Goal: Task Accomplishment & Management: Manage account settings

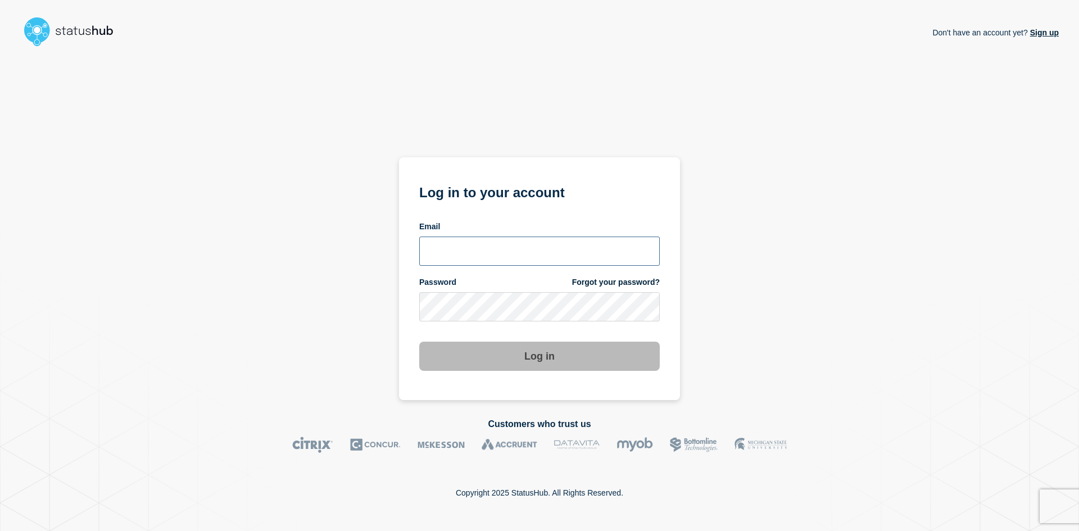
click at [536, 251] on input "email input" at bounding box center [539, 251] width 241 height 29
type input "[EMAIL_ADDRESS][DOMAIN_NAME]"
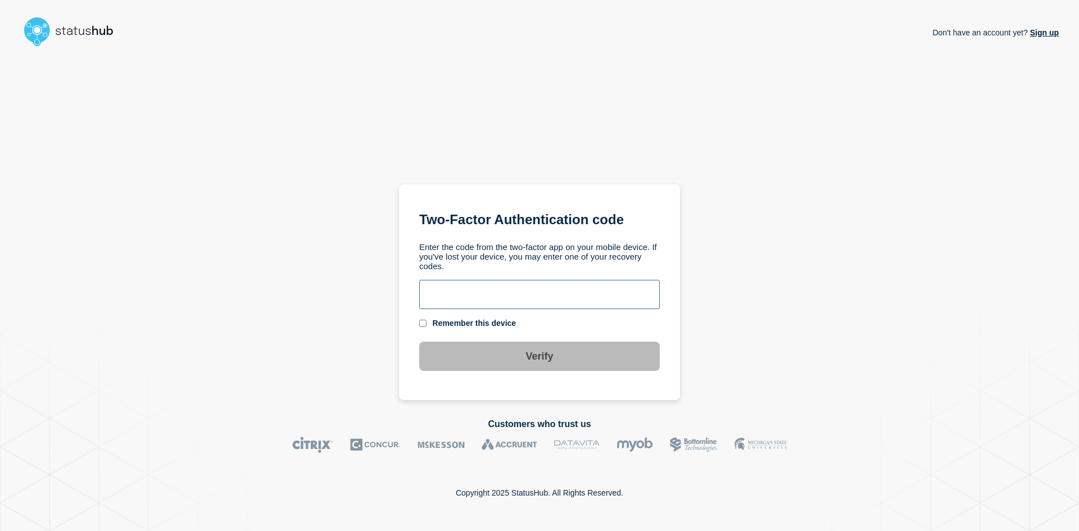
click at [493, 305] on input "text" at bounding box center [539, 294] width 241 height 29
click at [486, 291] on input "text" at bounding box center [539, 294] width 241 height 29
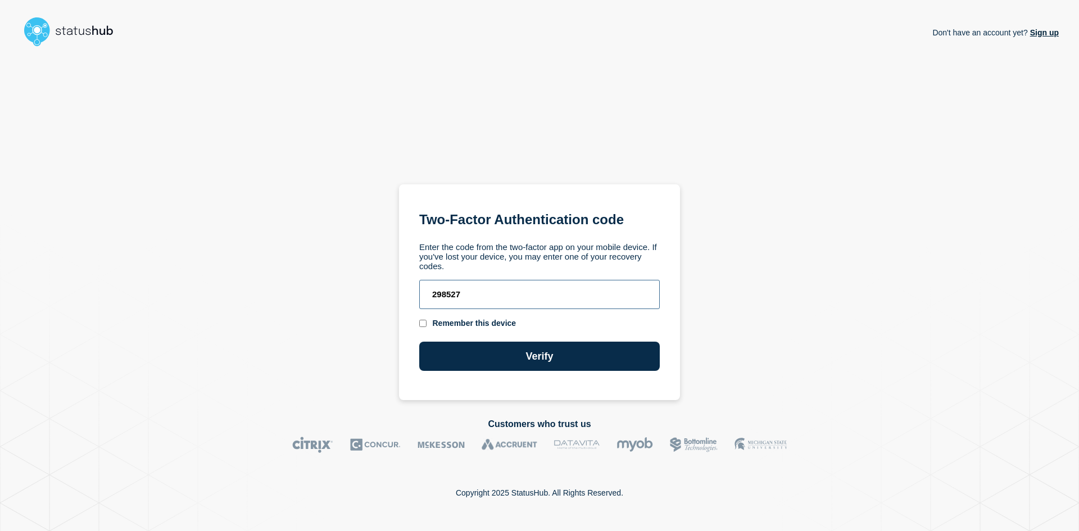
type input "298527"
click at [419, 342] on button "Verify" at bounding box center [539, 356] width 241 height 29
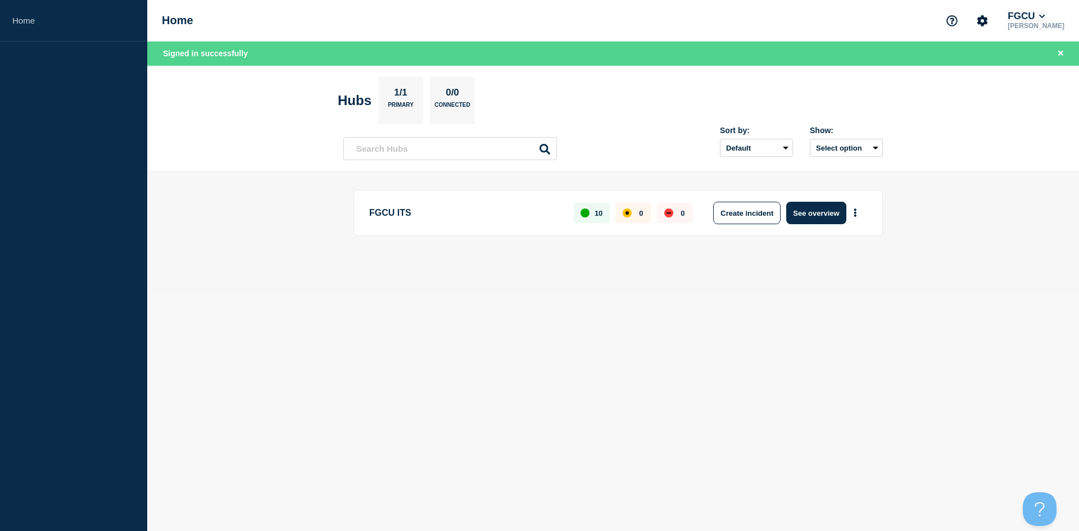
click at [1048, 13] on button "FGCU" at bounding box center [1027, 16] width 42 height 11
click at [972, 218] on main "FGCU ITS 10 0 0 Create incident See overview" at bounding box center [613, 232] width 932 height 120
click at [1048, 13] on button "FGCU" at bounding box center [1027, 16] width 42 height 11
click at [862, 215] on button "More actions" at bounding box center [855, 213] width 15 height 21
click at [803, 212] on button "See overview" at bounding box center [816, 213] width 60 height 22
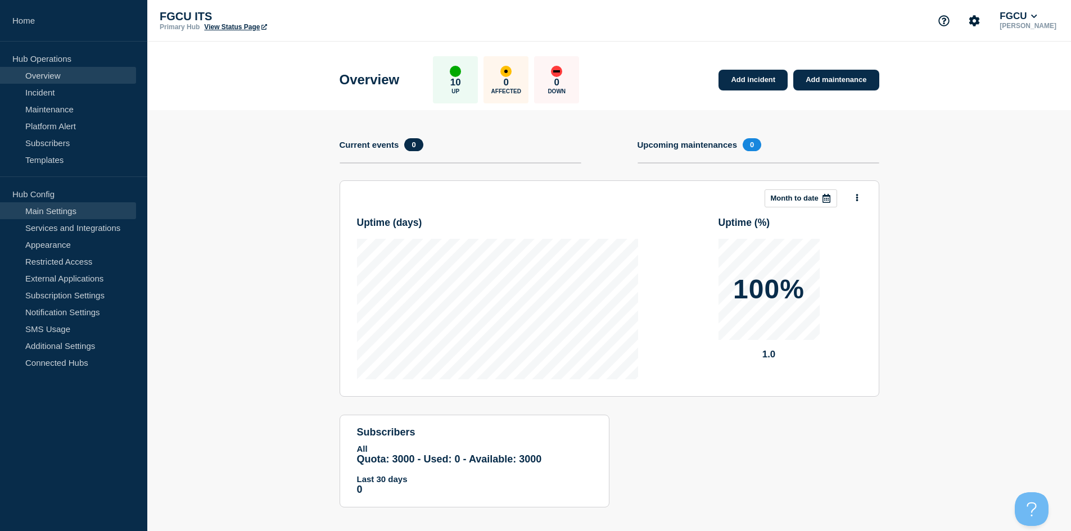
click at [75, 216] on link "Main Settings" at bounding box center [68, 210] width 136 height 17
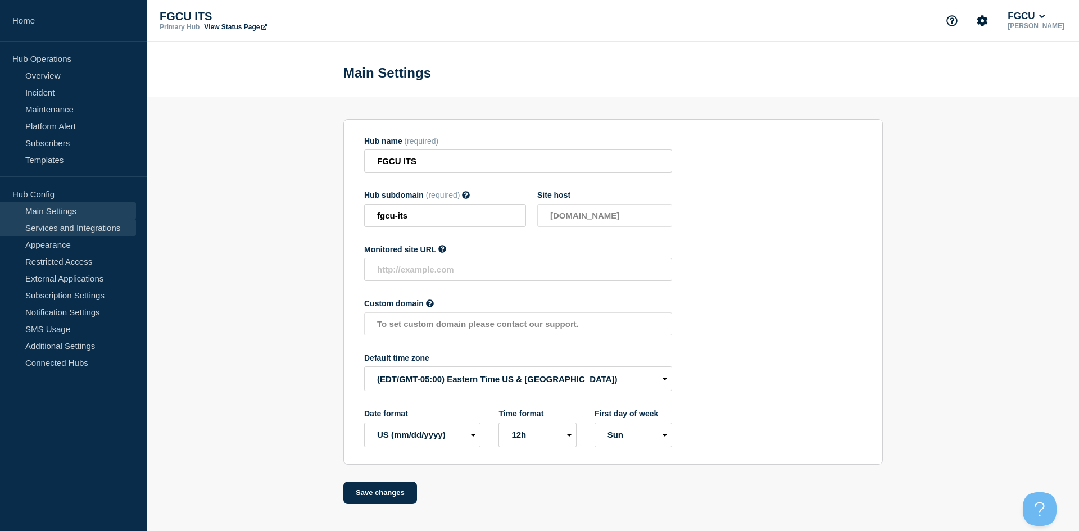
click at [64, 227] on link "Services and Integrations" at bounding box center [68, 227] width 136 height 17
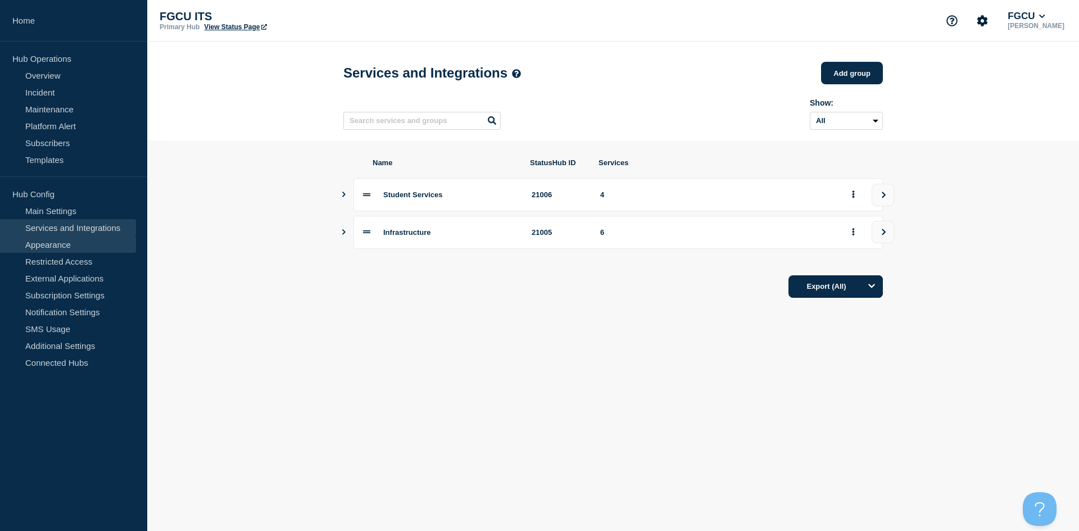
click at [70, 246] on link "Appearance" at bounding box center [68, 244] width 136 height 17
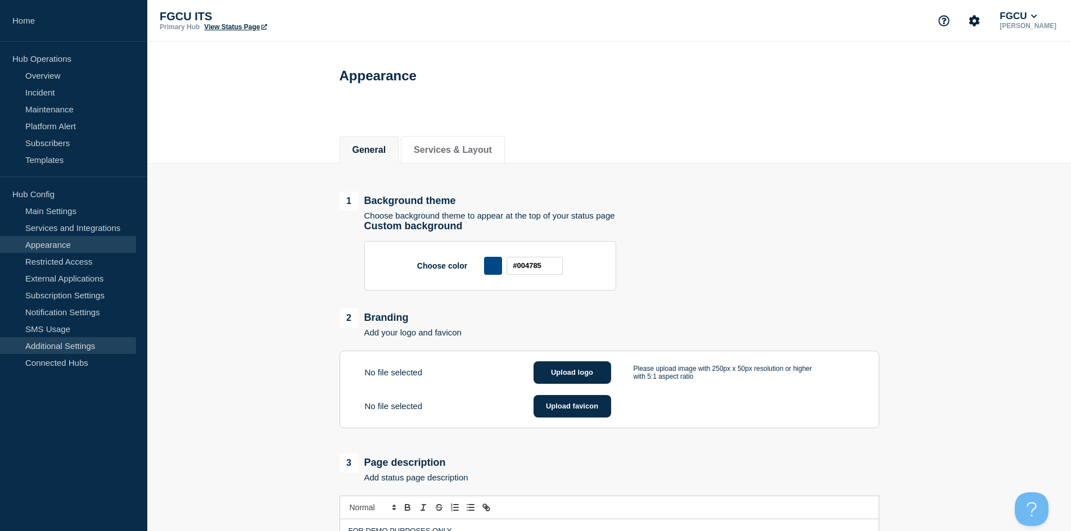
click at [78, 346] on link "Additional Settings" at bounding box center [68, 345] width 136 height 17
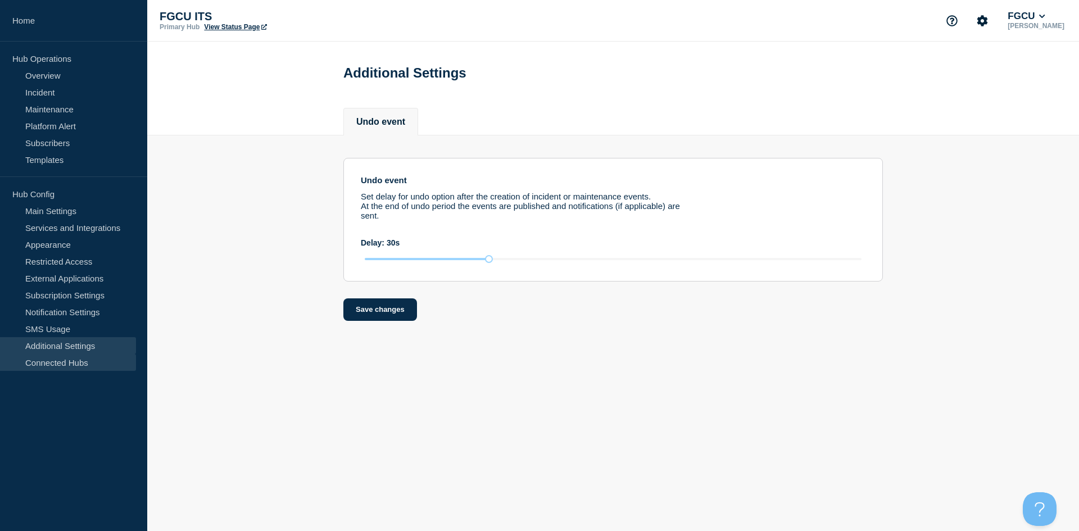
click at [60, 363] on link "Connected Hubs" at bounding box center [68, 362] width 136 height 17
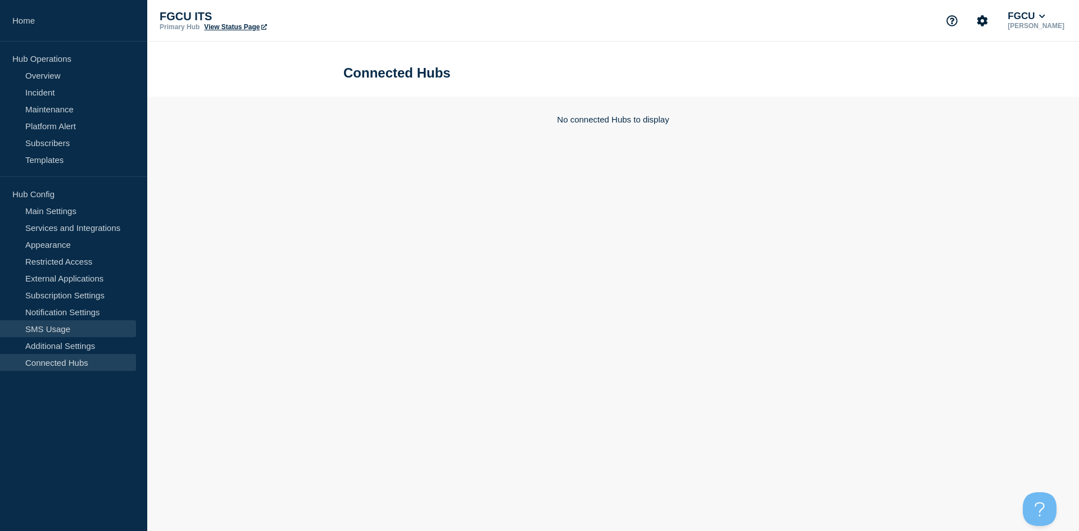
click at [65, 328] on link "SMS Usage" at bounding box center [68, 328] width 136 height 17
click at [63, 306] on link "Notification Settings" at bounding box center [68, 312] width 136 height 17
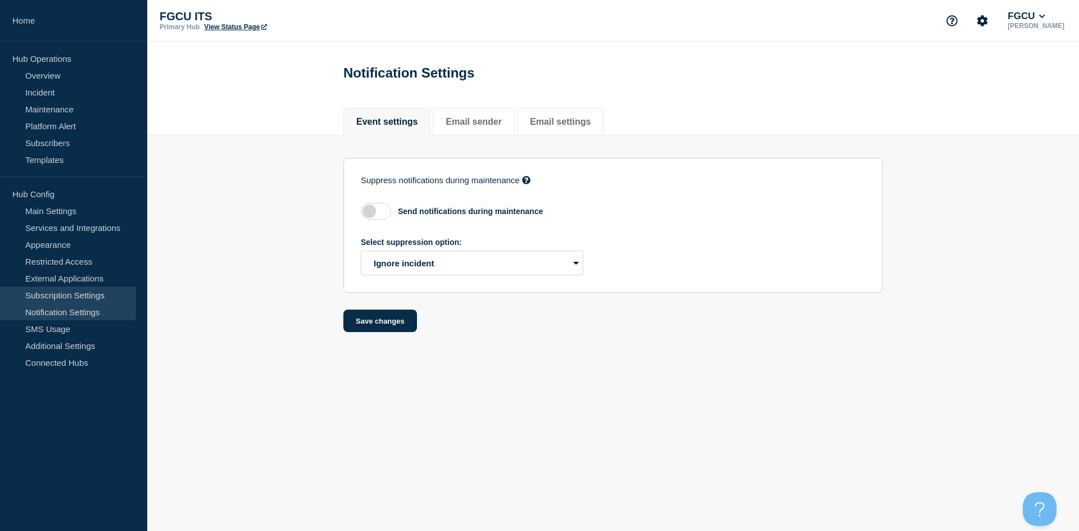
click at [66, 293] on link "Subscription Settings" at bounding box center [68, 295] width 136 height 17
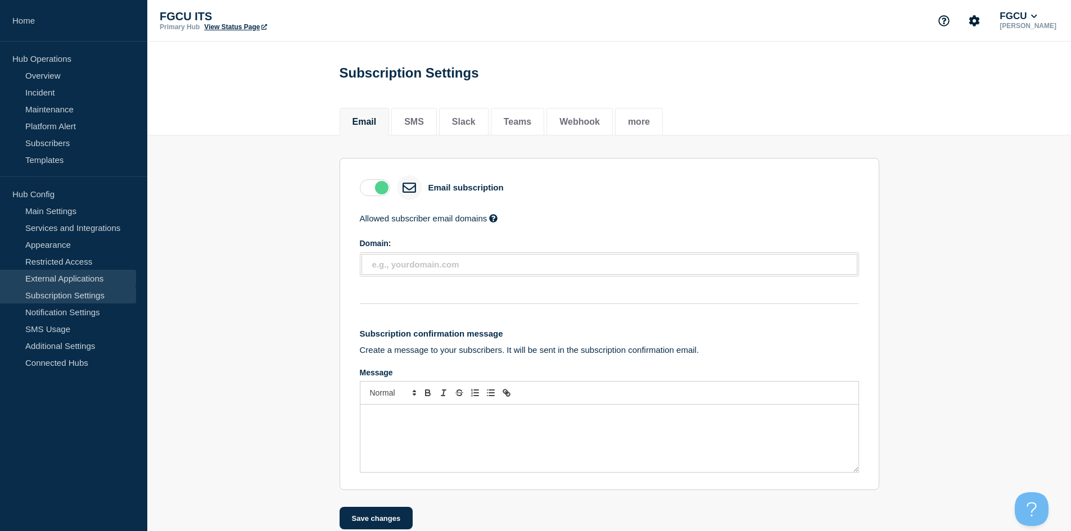
click at [69, 278] on link "External Applications" at bounding box center [68, 278] width 136 height 17
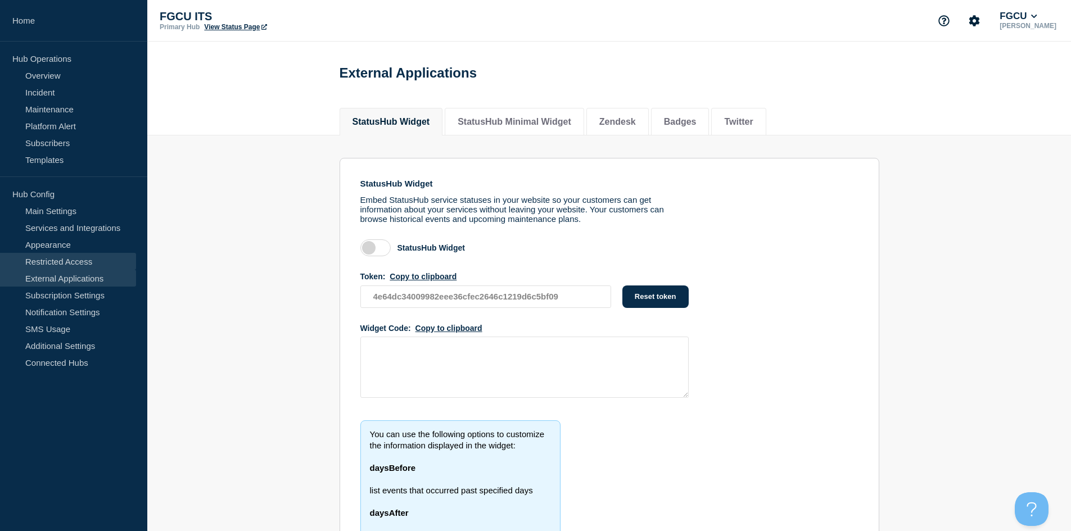
click at [73, 262] on link "Restricted Access" at bounding box center [68, 261] width 136 height 17
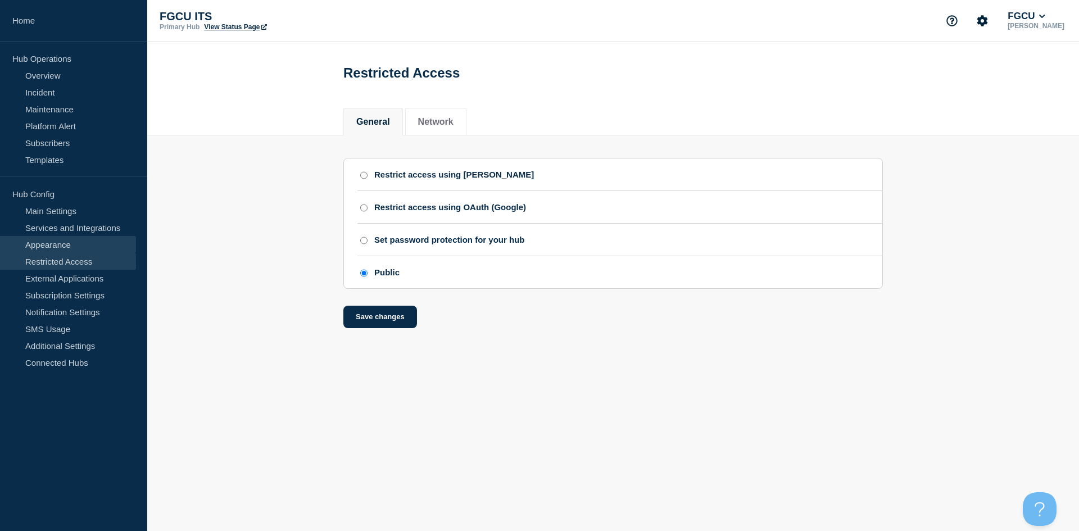
click at [78, 246] on link "Appearance" at bounding box center [68, 244] width 136 height 17
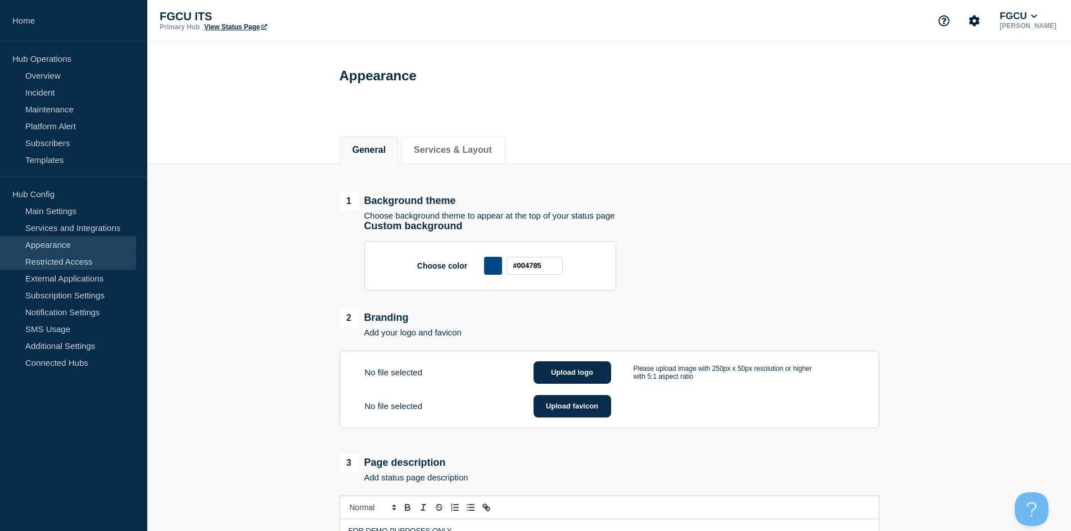
click at [80, 259] on link "Restricted Access" at bounding box center [68, 261] width 136 height 17
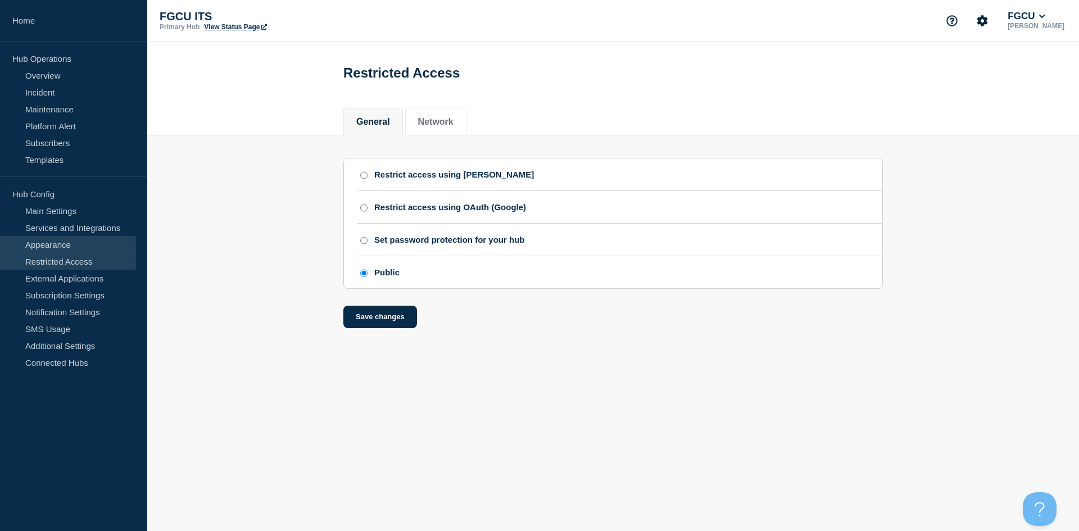
click at [93, 239] on link "Appearance" at bounding box center [68, 244] width 136 height 17
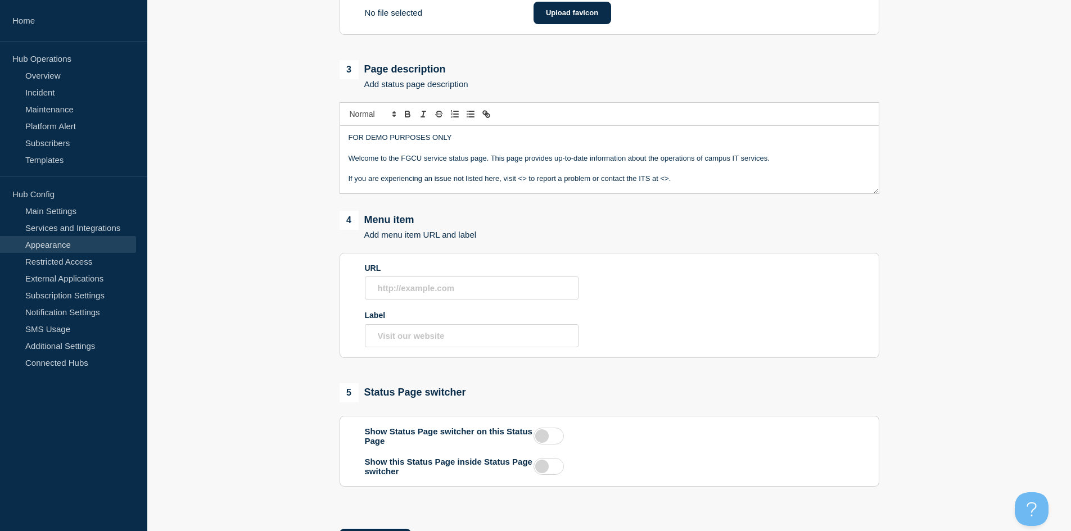
scroll to position [450, 0]
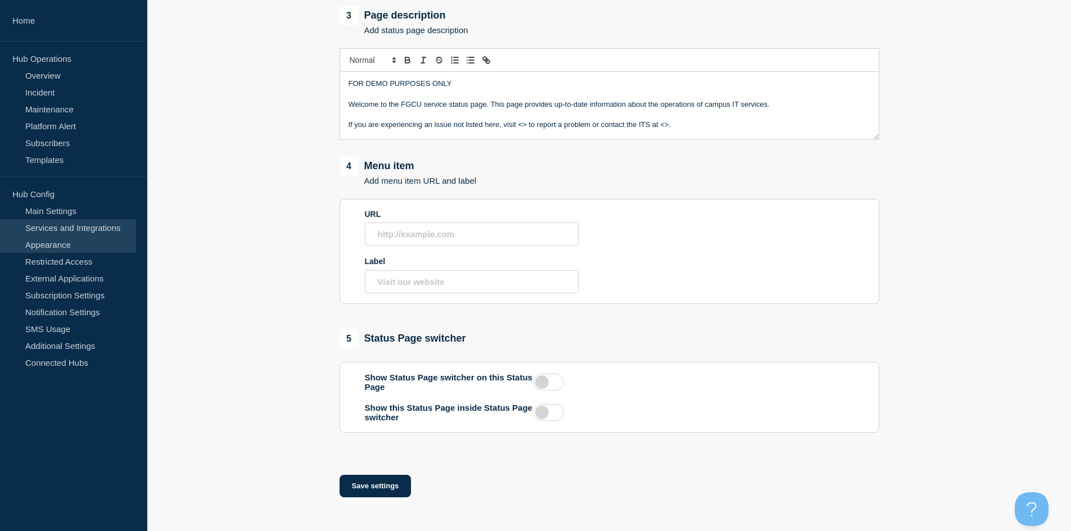
click at [54, 230] on link "Services and Integrations" at bounding box center [68, 227] width 136 height 17
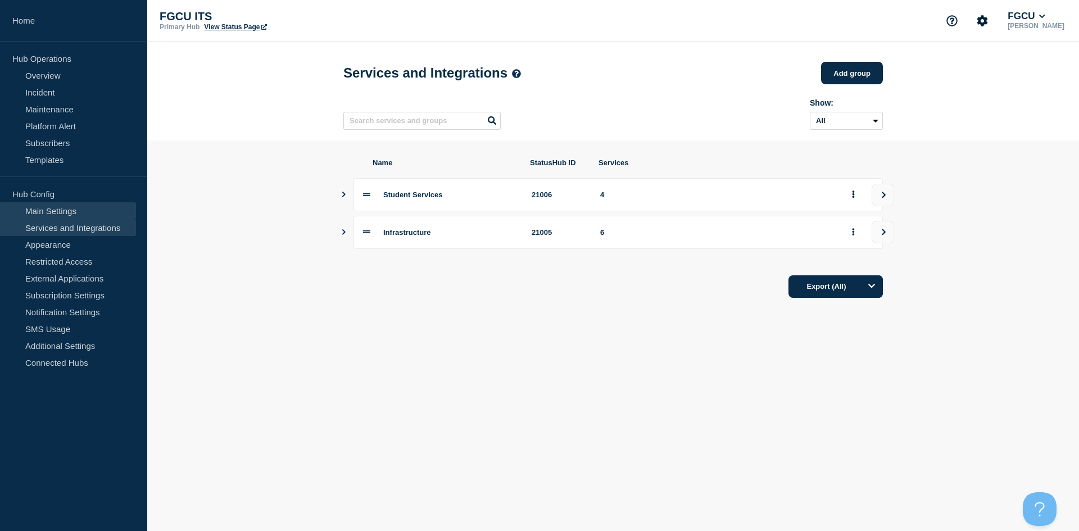
click at [57, 209] on link "Main Settings" at bounding box center [68, 210] width 136 height 17
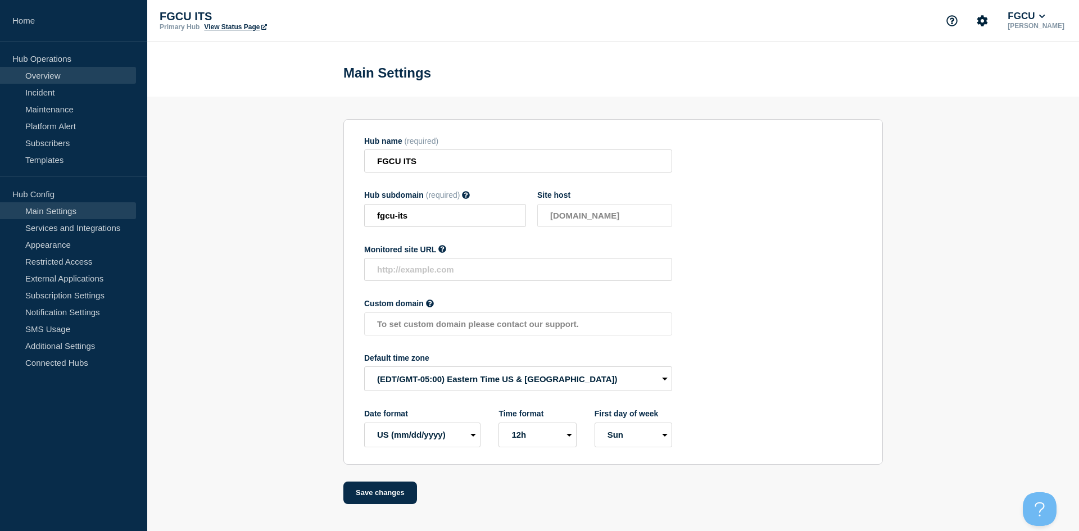
click at [49, 72] on link "Overview" at bounding box center [68, 75] width 136 height 17
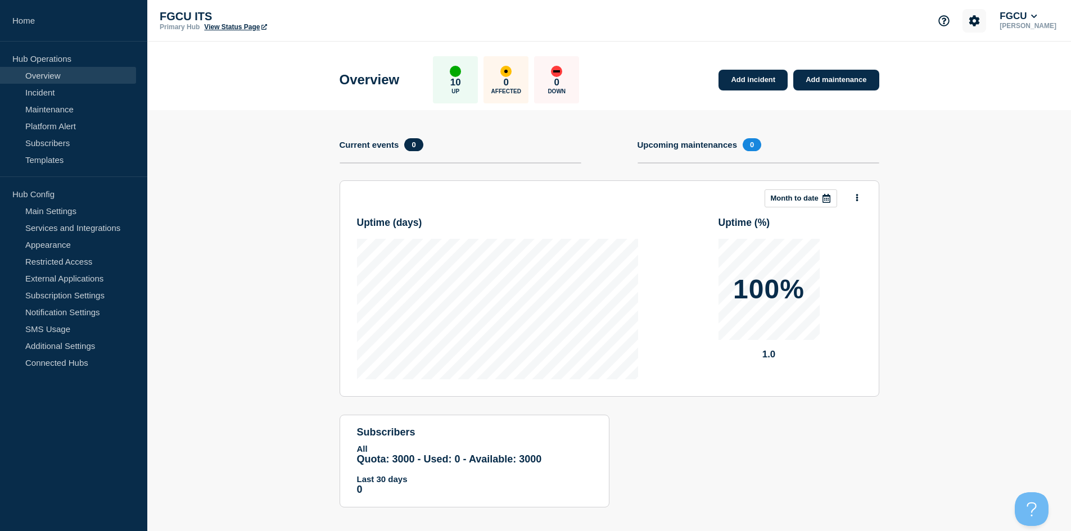
click at [980, 17] on icon "Account settings" at bounding box center [974, 20] width 11 height 11
click at [978, 81] on link "General Settings" at bounding box center [988, 81] width 63 height 10
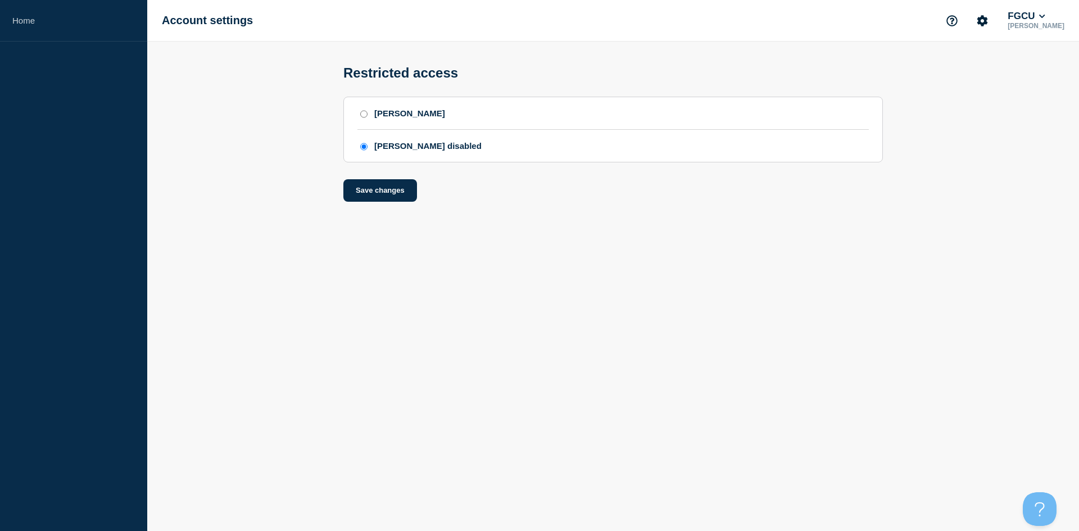
click at [360, 118] on input "[PERSON_NAME]" at bounding box center [363, 114] width 7 height 8
radio input "true"
radio input "false"
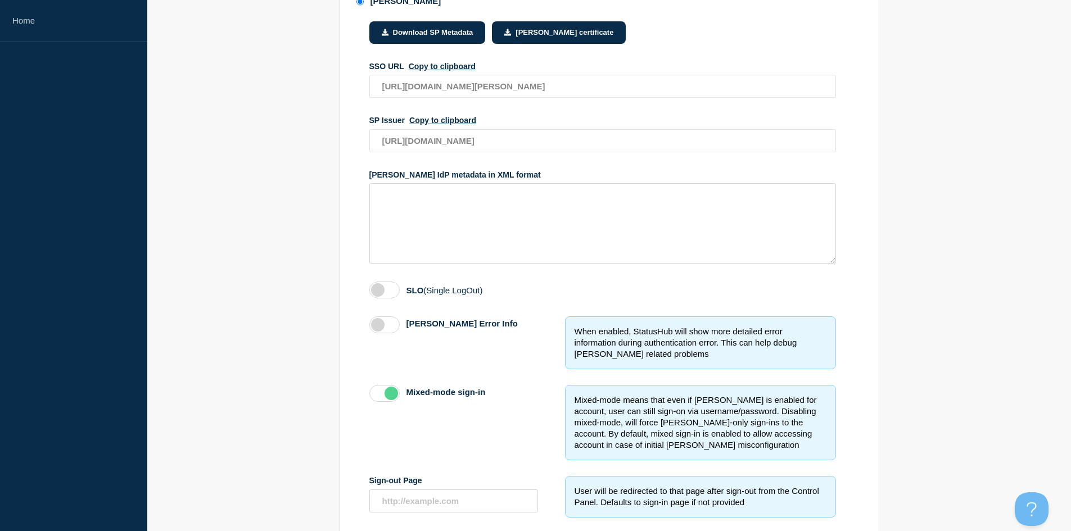
scroll to position [169, 0]
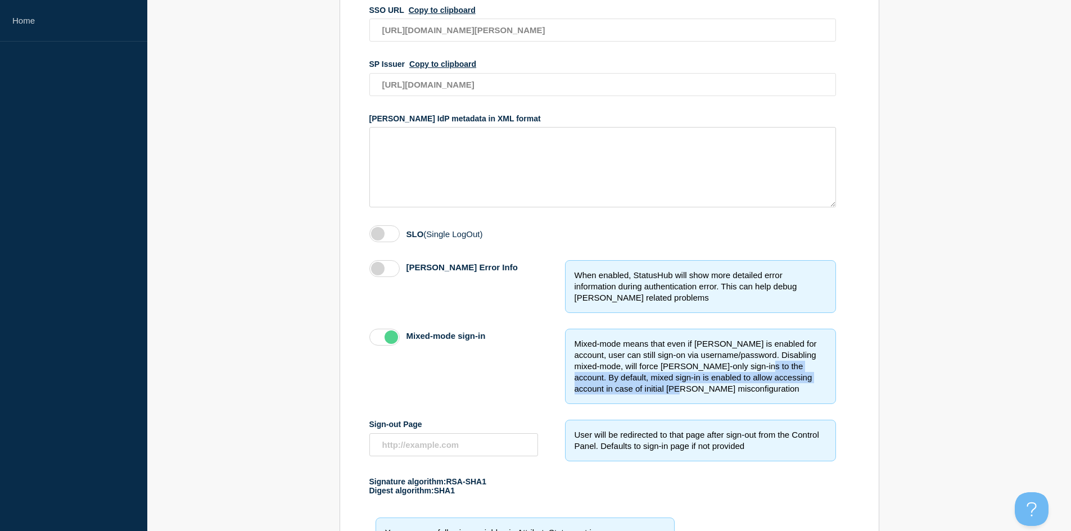
drag, startPoint x: 748, startPoint y: 392, endPoint x: 744, endPoint y: 372, distance: 21.2
click at [744, 372] on div "Mixed-mode means that even if [PERSON_NAME] is enabled for account, user can st…" at bounding box center [700, 366] width 271 height 75
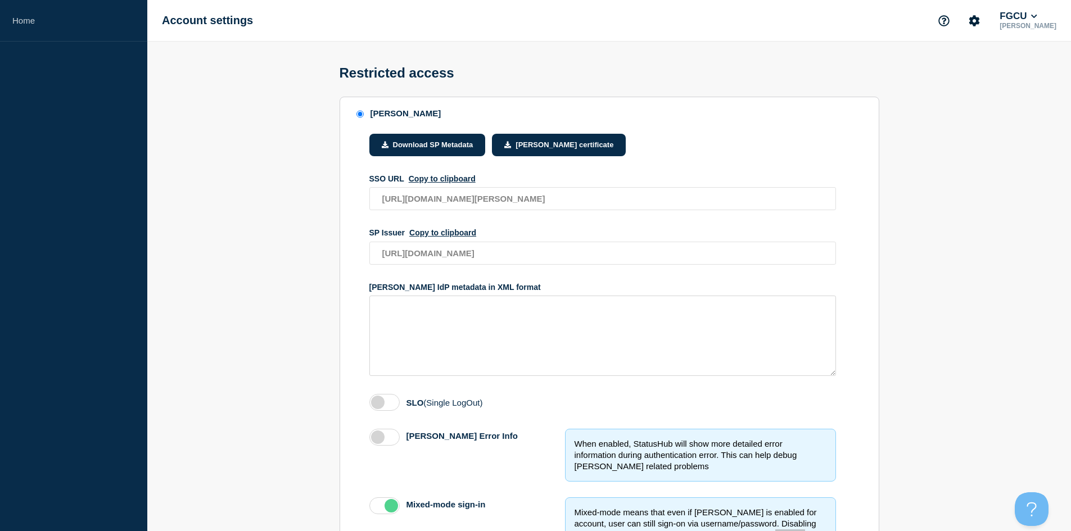
scroll to position [56, 0]
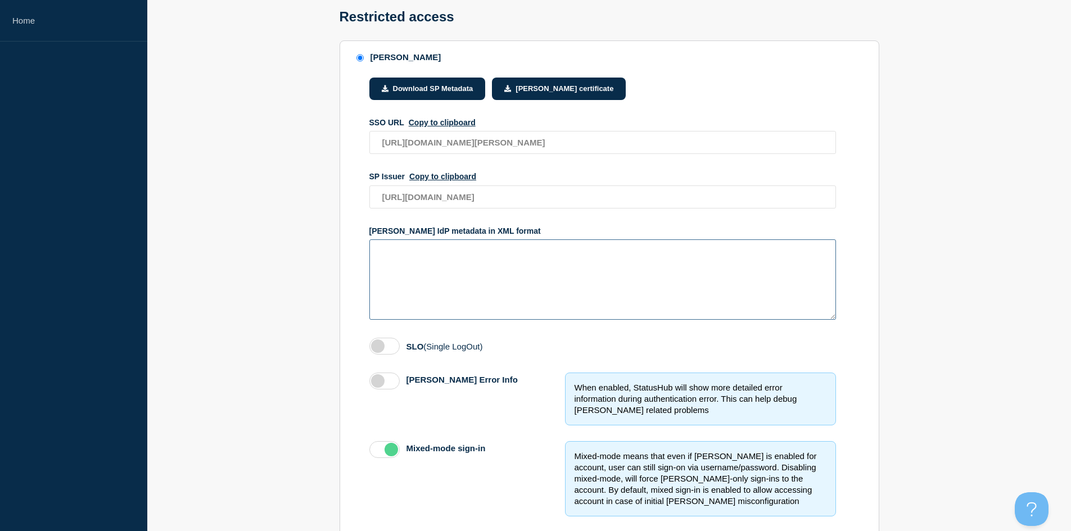
click at [453, 278] on textarea "access restriction method" at bounding box center [602, 279] width 467 height 80
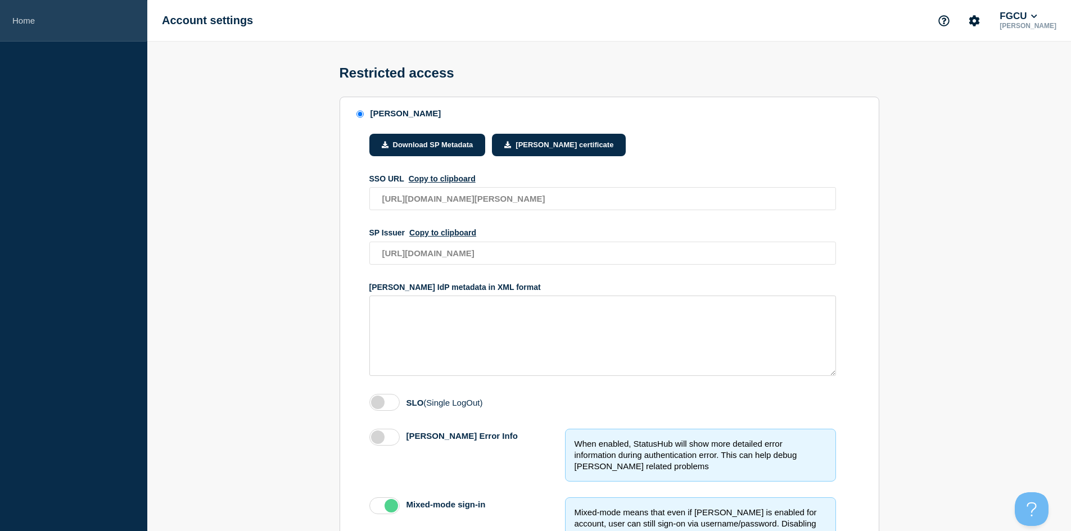
click at [19, 22] on link "Home" at bounding box center [73, 21] width 147 height 42
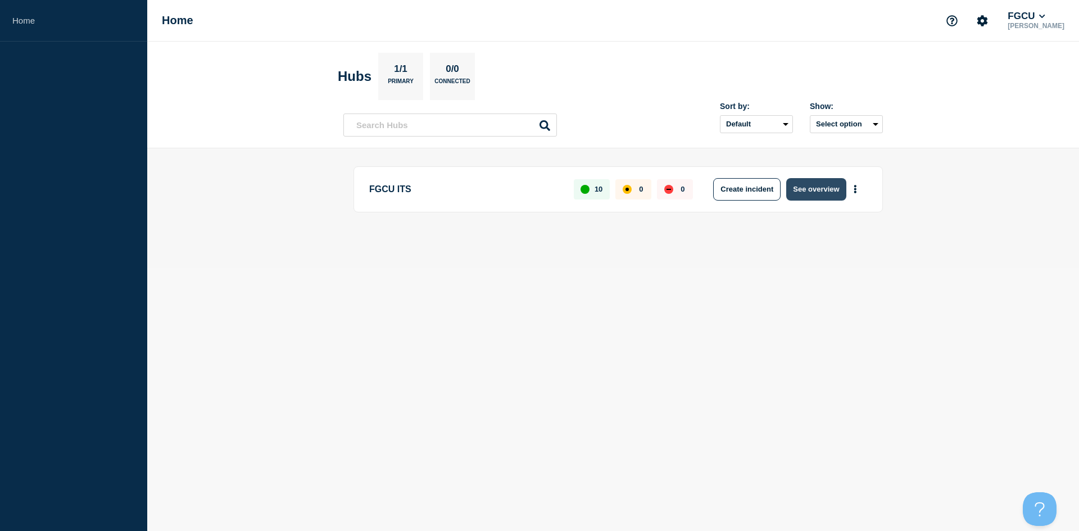
click at [812, 193] on button "See overview" at bounding box center [816, 189] width 60 height 22
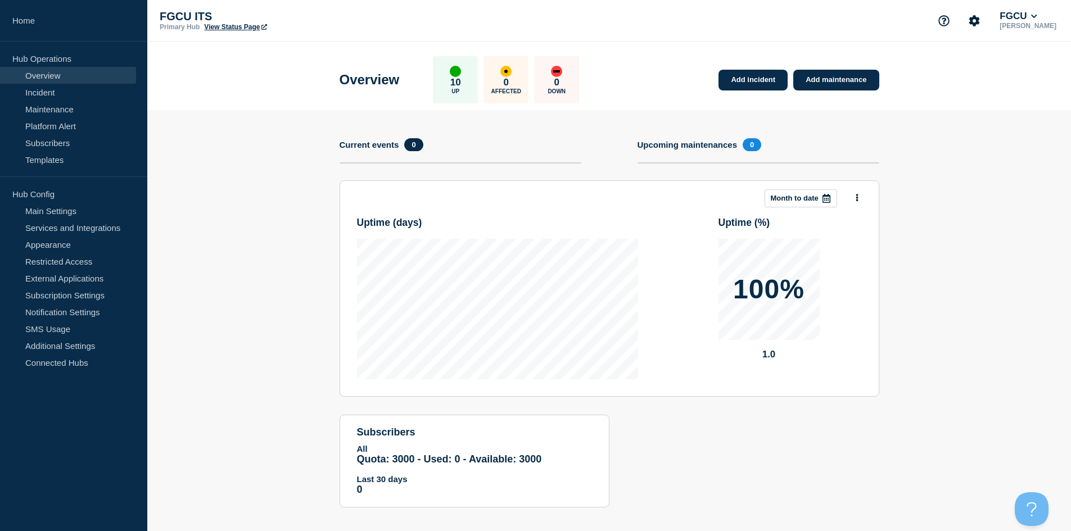
click at [228, 22] on p "FGCU ITS" at bounding box center [272, 16] width 225 height 13
click at [229, 25] on link "View Status Page" at bounding box center [235, 27] width 62 height 8
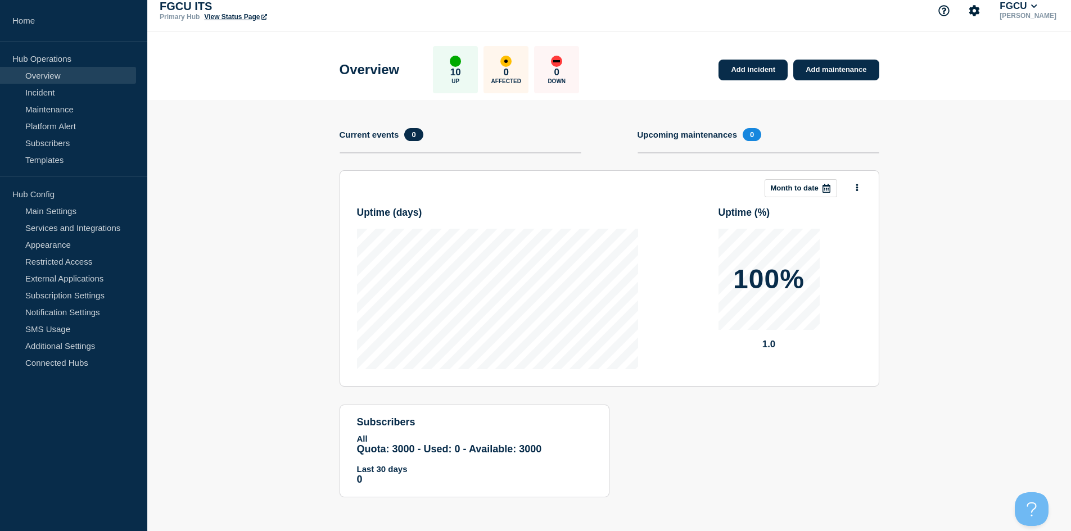
drag, startPoint x: 204, startPoint y: 201, endPoint x: 202, endPoint y: 194, distance: 7.1
click at [204, 201] on section "Add incident Add maintenance Current events 0 Upcoming maintenances 0 This mont…" at bounding box center [609, 307] width 924 height 414
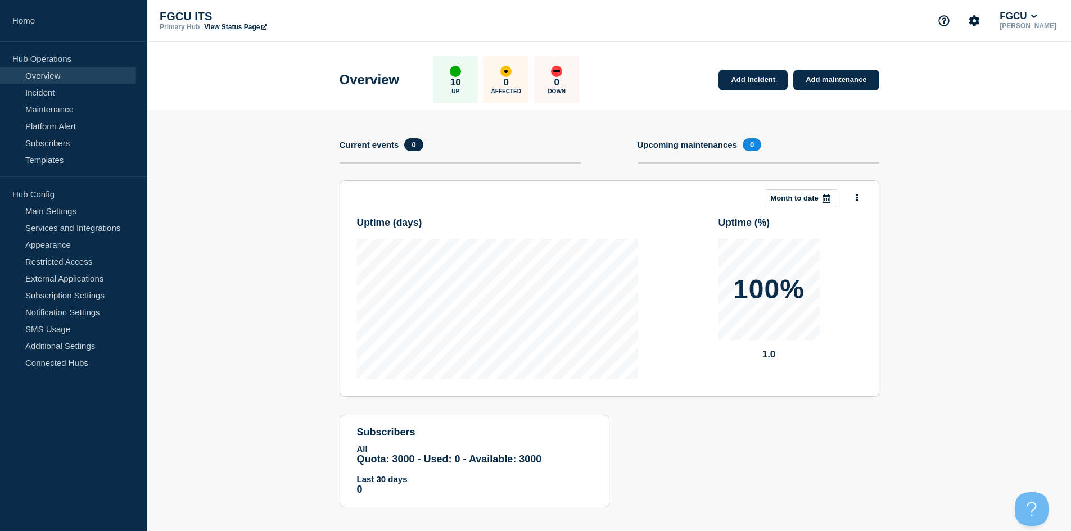
click at [298, 217] on section "Add incident Add maintenance Current events 0 Upcoming maintenances 0 This mont…" at bounding box center [609, 317] width 924 height 414
click at [95, 111] on link "Maintenance" at bounding box center [68, 109] width 136 height 17
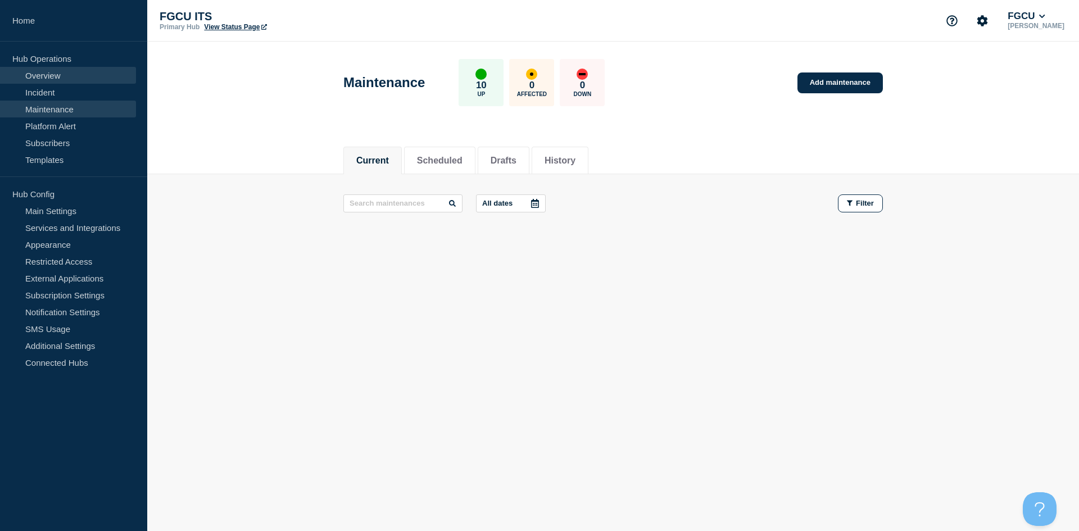
click at [35, 73] on link "Overview" at bounding box center [68, 75] width 136 height 17
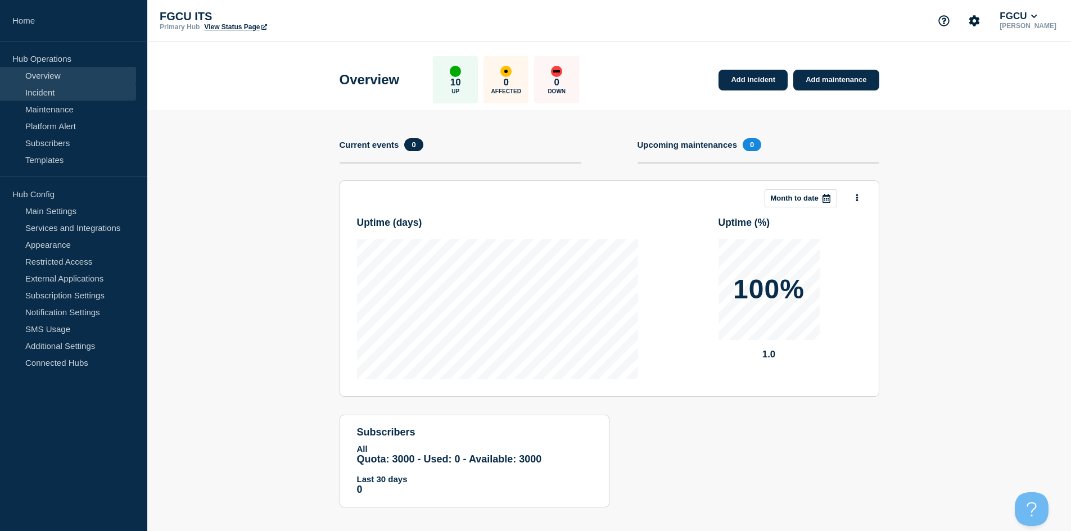
click at [83, 95] on link "Incident" at bounding box center [68, 92] width 136 height 17
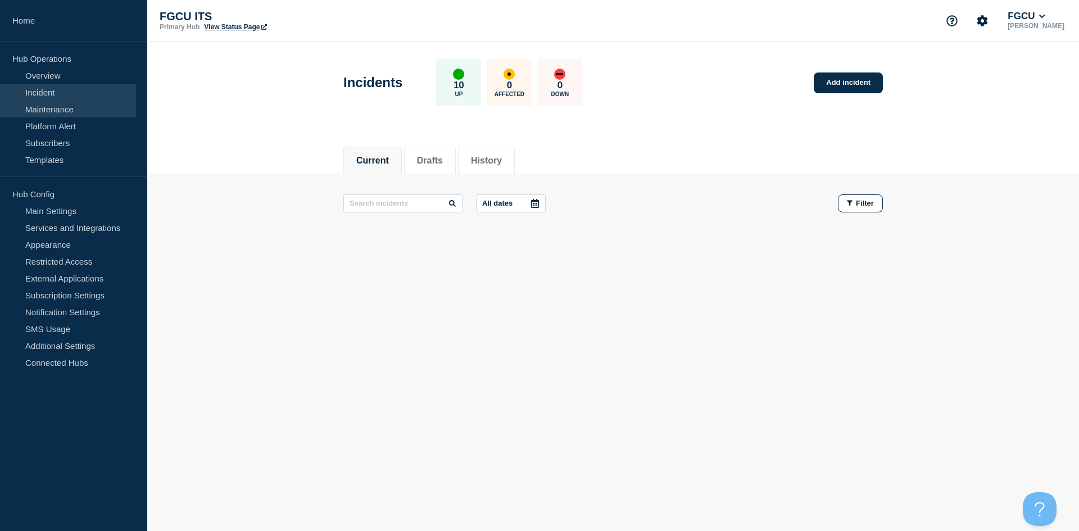
click at [87, 111] on link "Maintenance" at bounding box center [68, 109] width 136 height 17
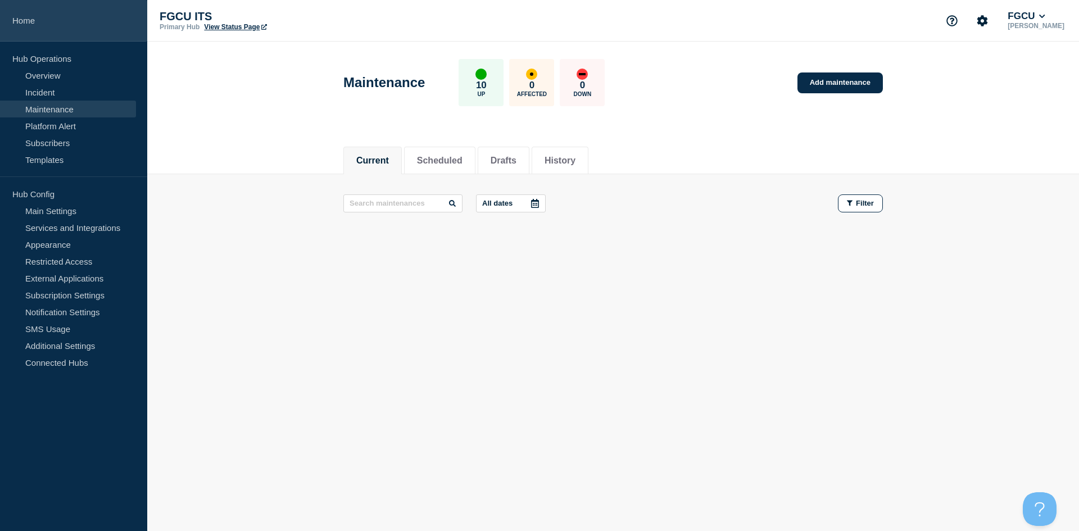
click at [17, 20] on link "Home" at bounding box center [73, 21] width 147 height 42
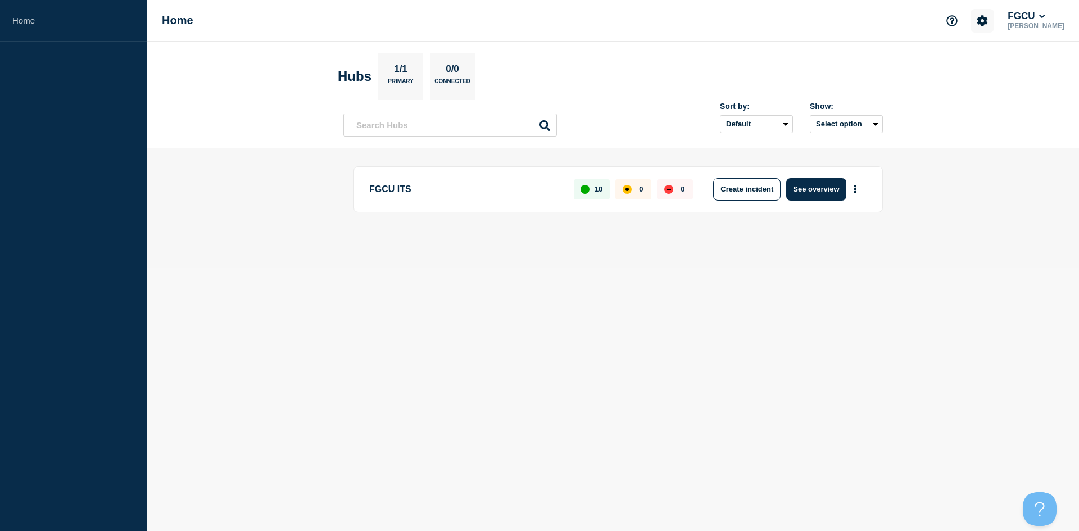
click at [988, 18] on icon "Account settings" at bounding box center [983, 20] width 11 height 11
click at [988, 82] on link "General Settings" at bounding box center [997, 81] width 63 height 10
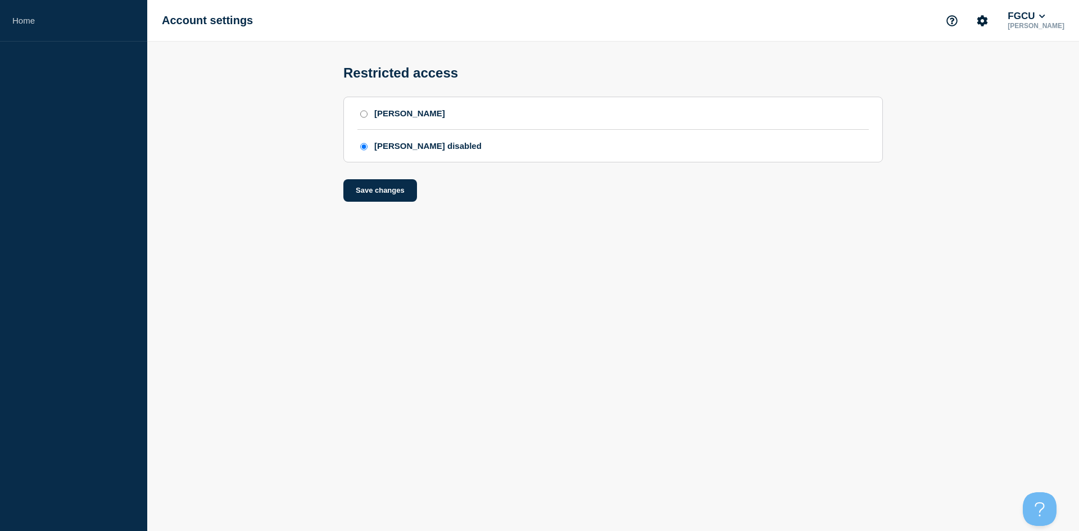
click at [368, 115] on div "[PERSON_NAME]" at bounding box center [614, 113] width 512 height 10
click at [359, 118] on div "[PERSON_NAME]" at bounding box center [614, 113] width 512 height 10
click at [360, 118] on input "[PERSON_NAME]" at bounding box center [363, 114] width 7 height 8
radio input "true"
radio input "false"
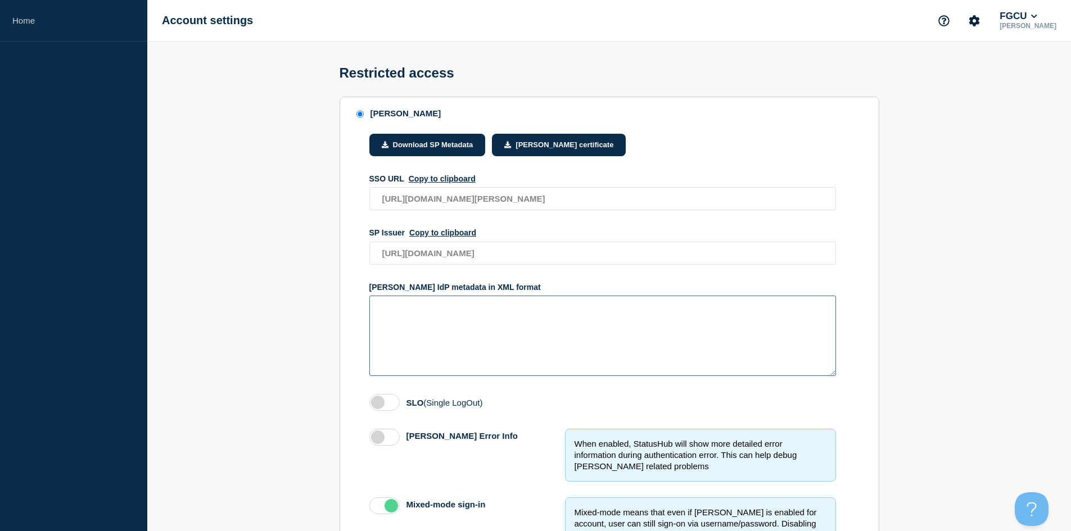
click at [417, 331] on textarea "access restriction method" at bounding box center [602, 336] width 467 height 80
paste textarea "<?xml version="1.0" encoding="utf-8"?> <EntityDescriptor ID="_c03933eb-193d-494…"
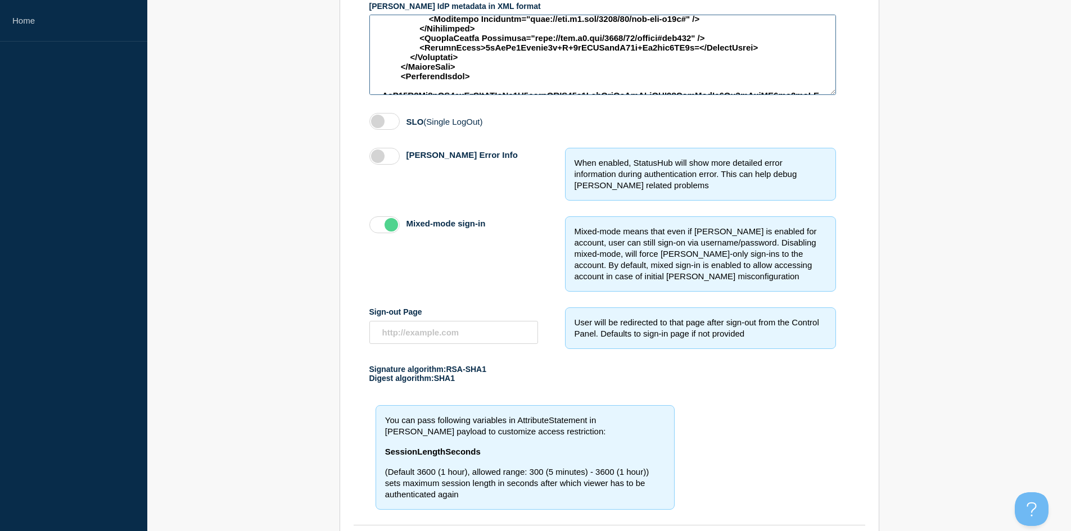
scroll to position [337, 0]
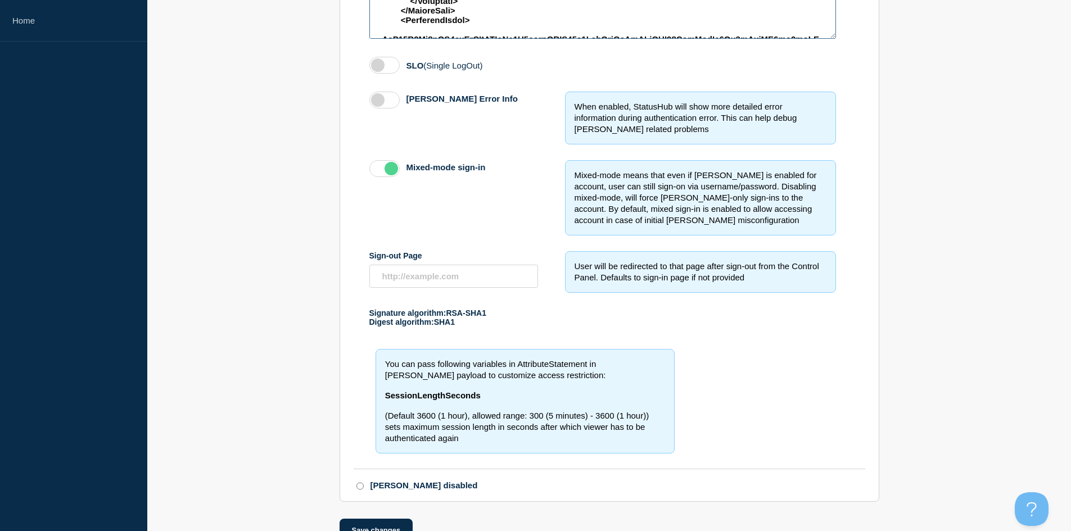
type textarea "<?xml version="1.0" encoding="utf-8"?> <EntityDescriptor ID="_c03933eb-193d-494…"
click at [437, 281] on input "Sign-out Page" at bounding box center [453, 276] width 169 height 23
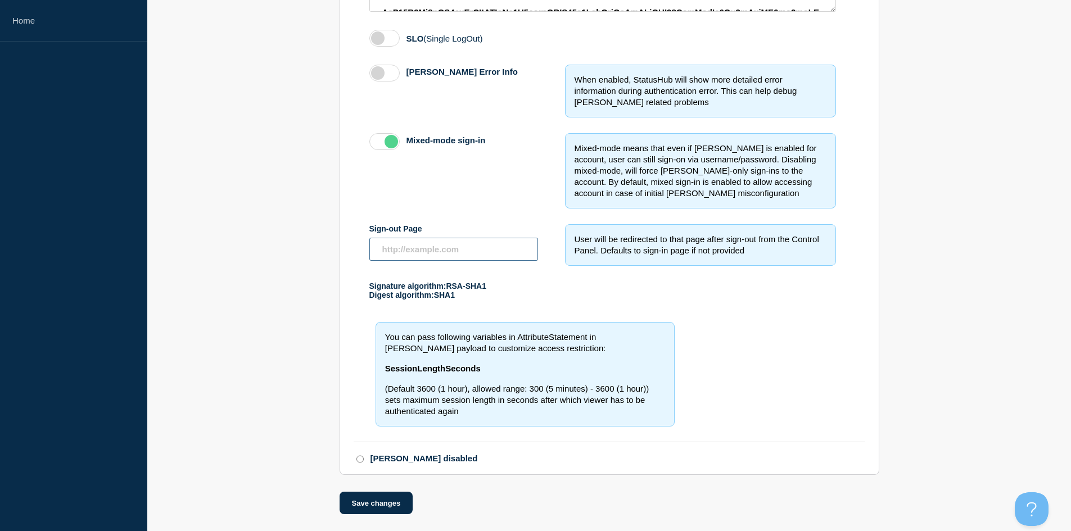
click at [397, 248] on input "Sign-out Page" at bounding box center [453, 249] width 169 height 23
paste input "[URL][DOMAIN_NAME]"
type input "[URL][DOMAIN_NAME]"
click at [366, 508] on button "Save changes" at bounding box center [377, 503] width 74 height 22
